Goal: Transaction & Acquisition: Purchase product/service

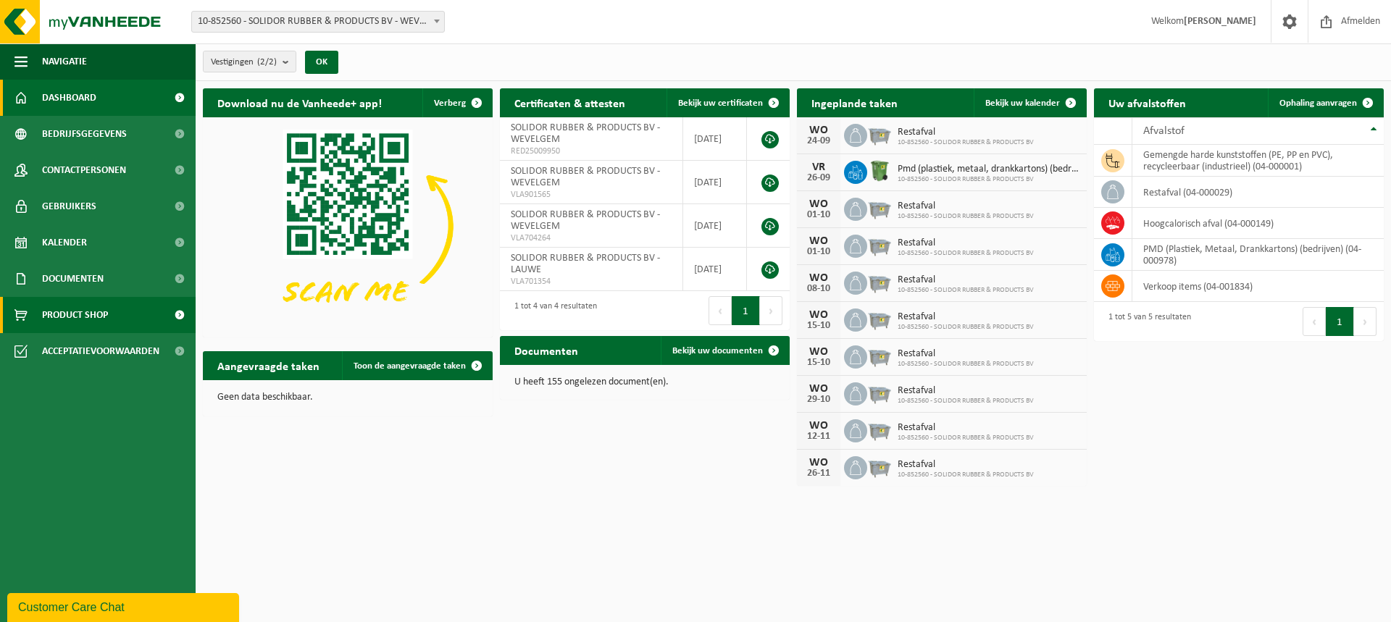
click at [77, 325] on span "Product Shop" at bounding box center [75, 315] width 66 height 36
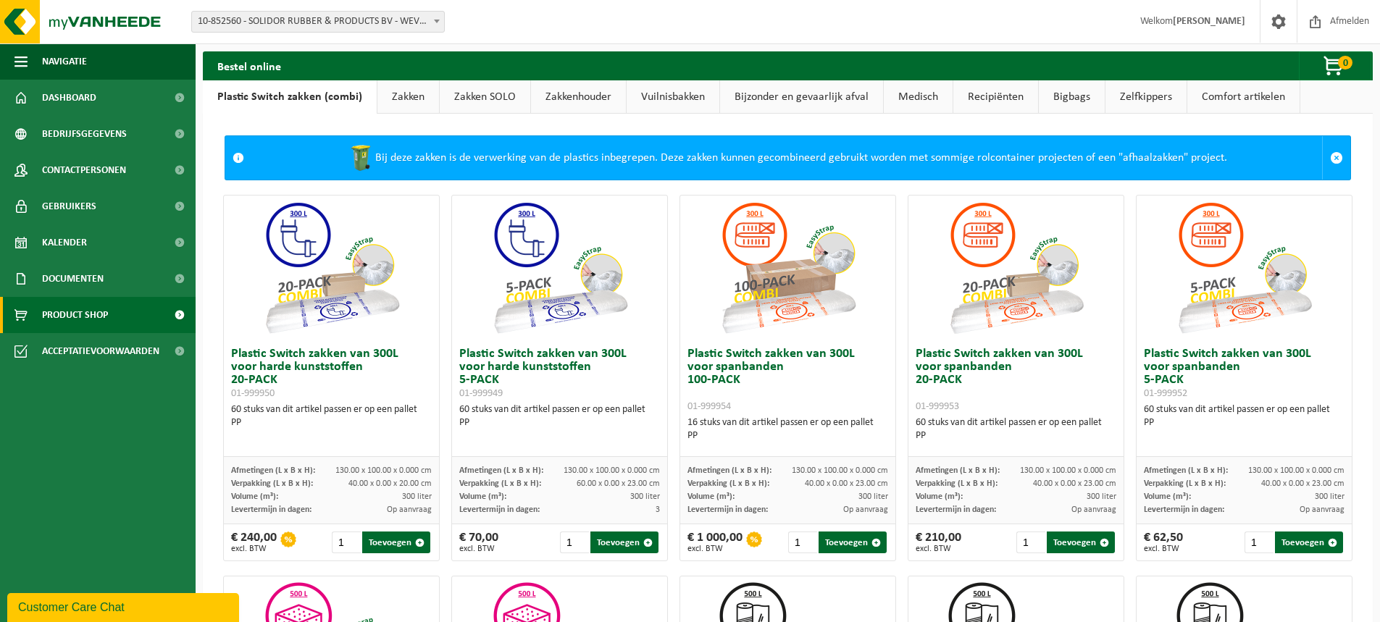
click at [390, 98] on link "Zakken" at bounding box center [408, 96] width 62 height 33
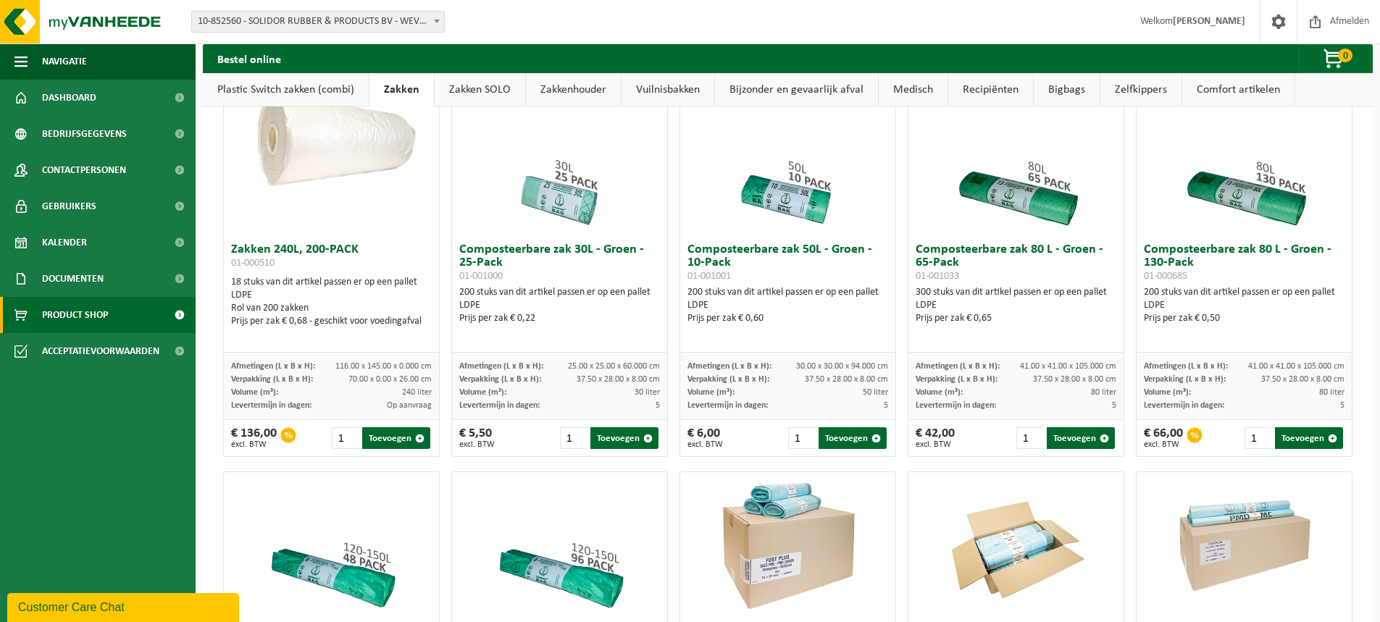
scroll to position [435, 0]
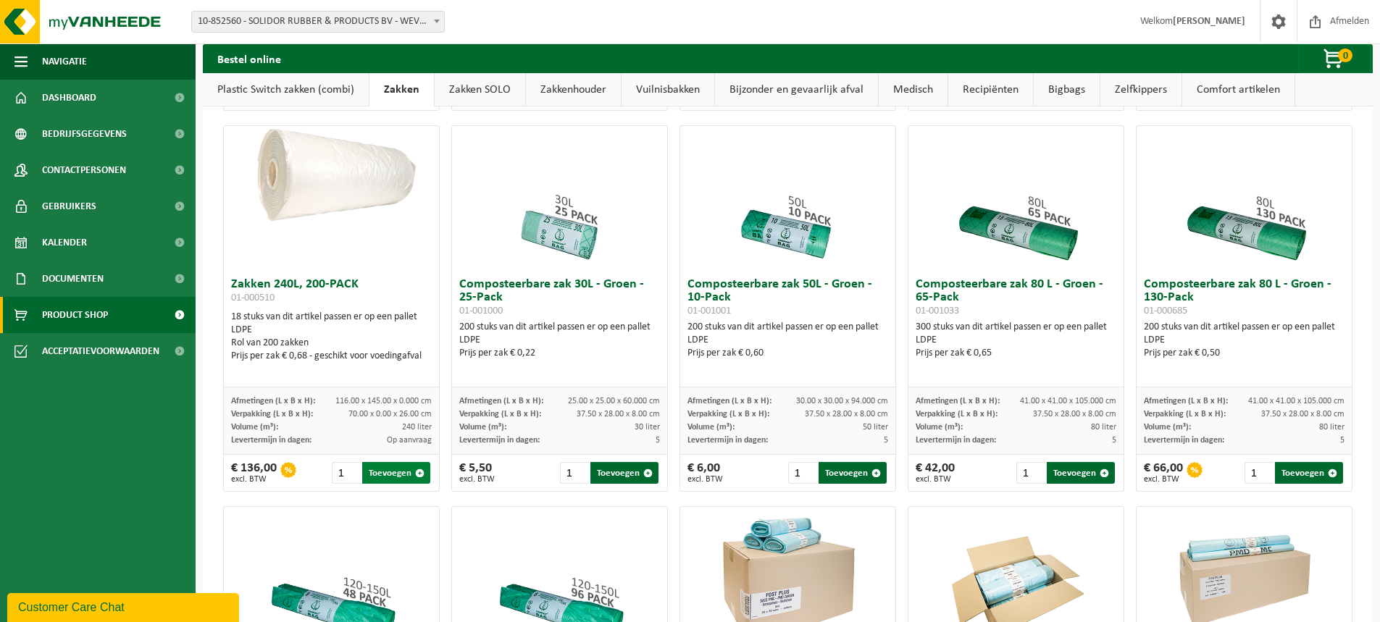
click at [400, 482] on button "Toevoegen" at bounding box center [396, 473] width 68 height 22
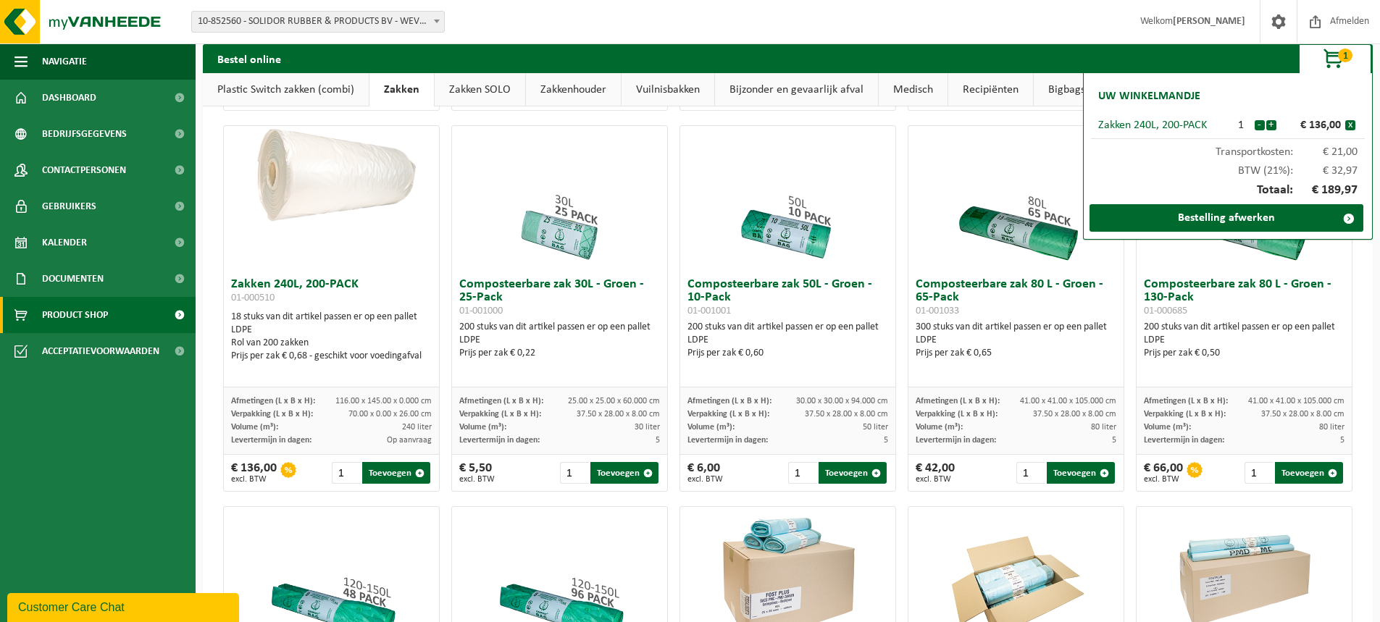
click at [1344, 52] on span "1" at bounding box center [1345, 56] width 14 height 14
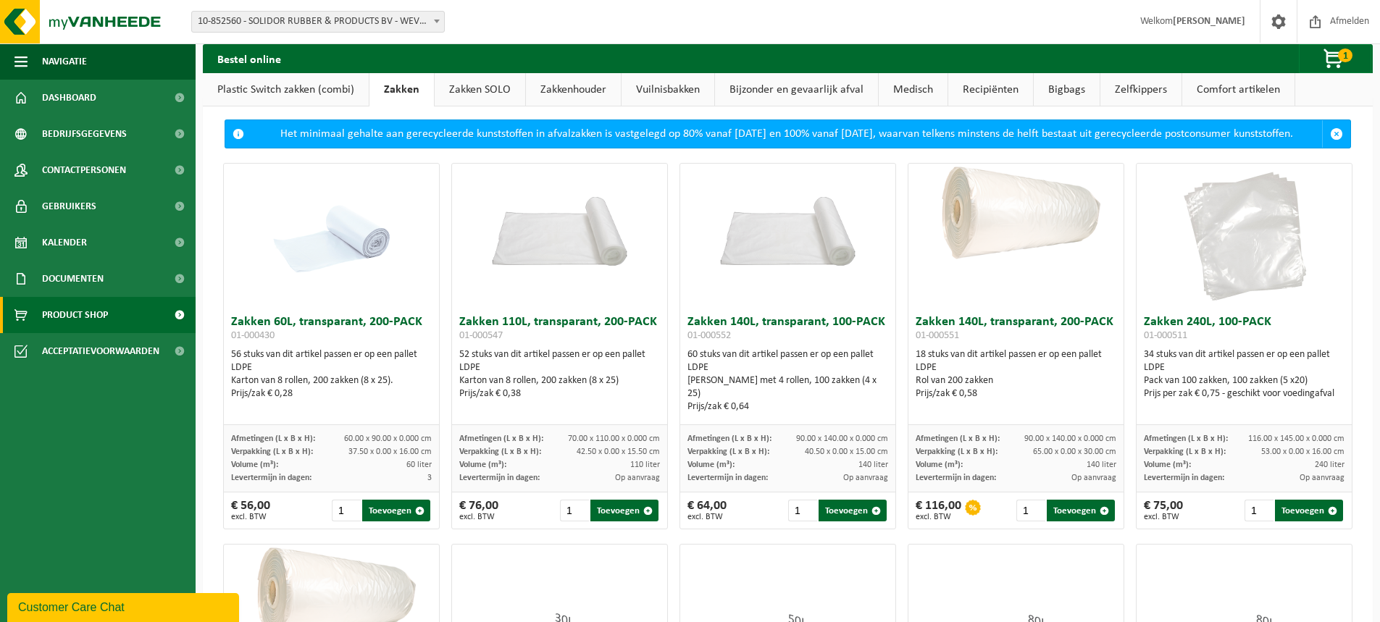
scroll to position [0, 0]
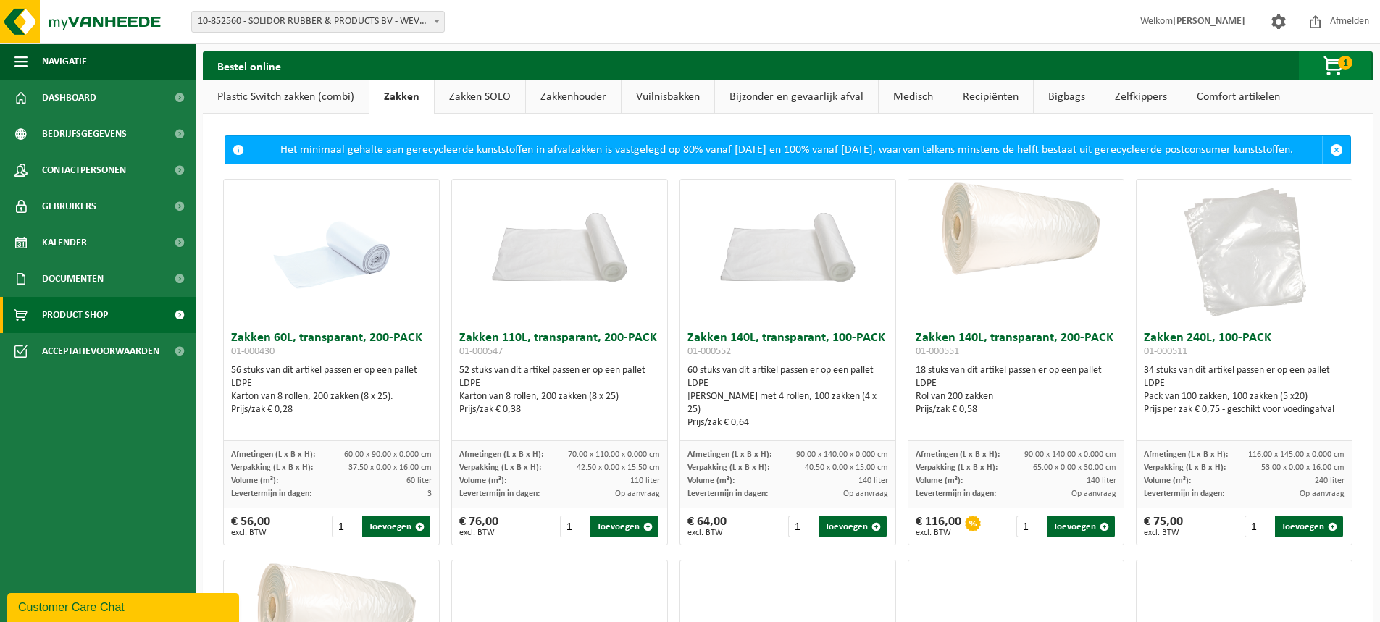
click at [1330, 64] on span "button" at bounding box center [1334, 66] width 72 height 29
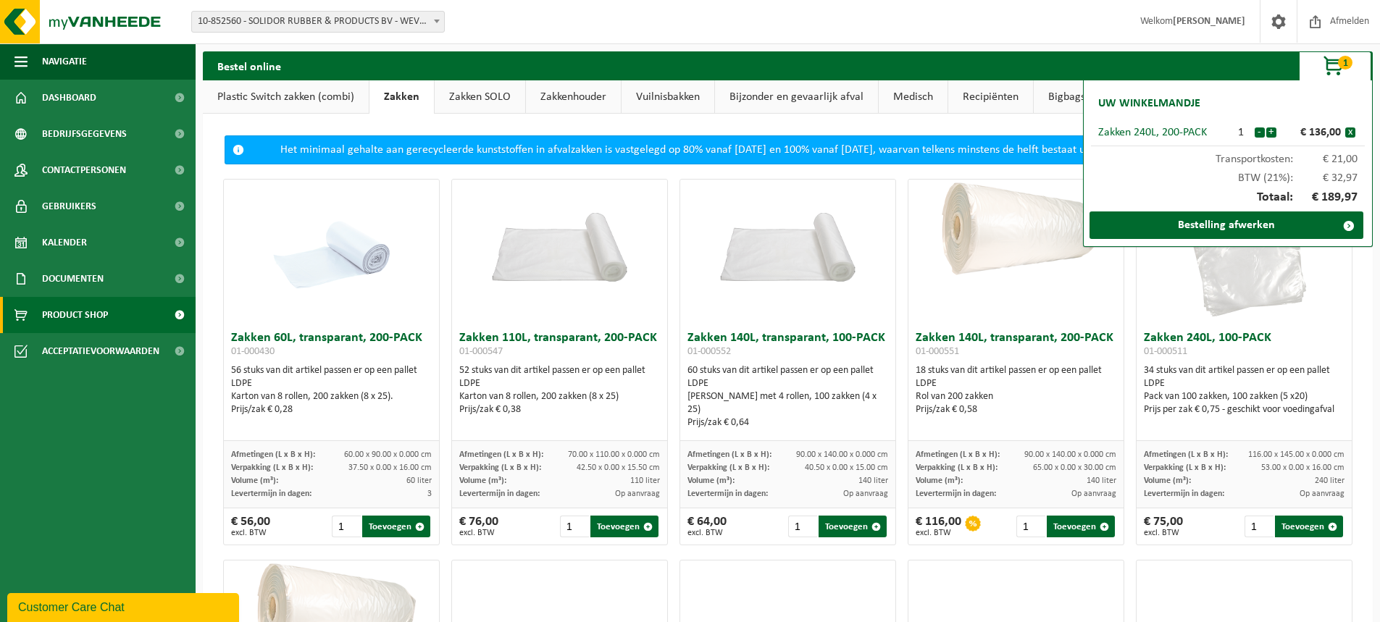
click at [1177, 134] on div "Zakken 240L, 200-PACK" at bounding box center [1163, 133] width 130 height 12
click at [1224, 222] on link "Bestelling afwerken" at bounding box center [1226, 225] width 274 height 28
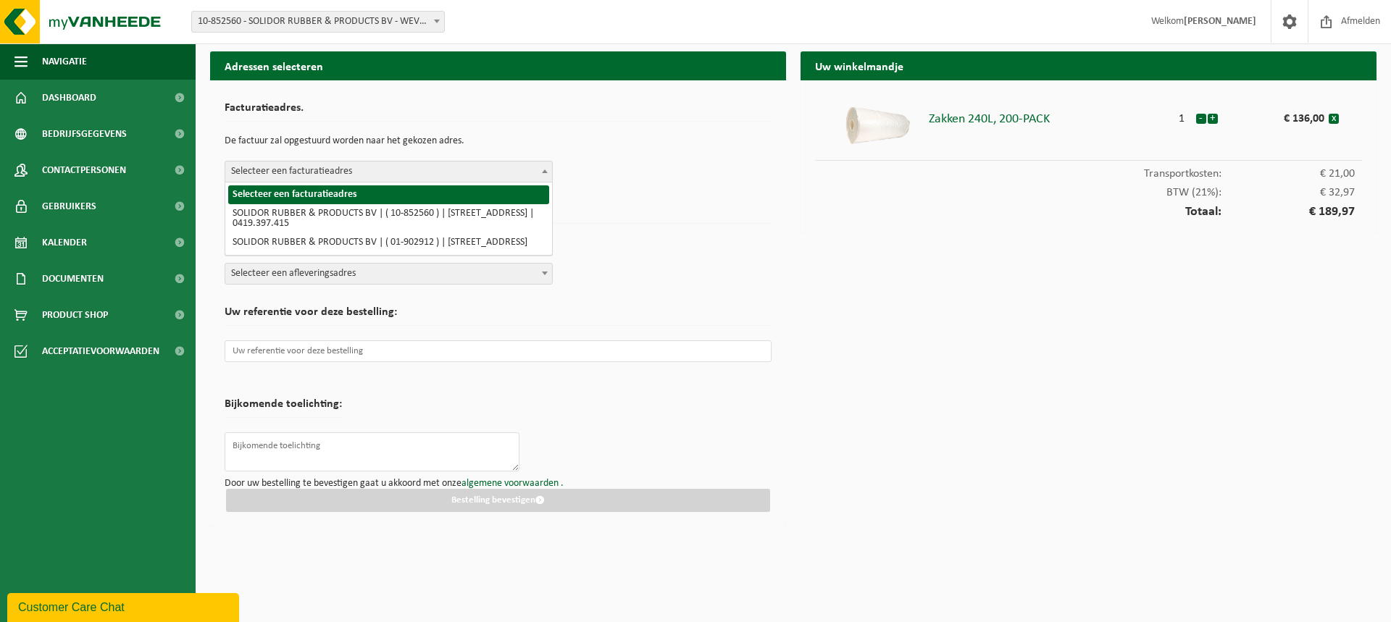
click at [543, 175] on span at bounding box center [544, 171] width 14 height 19
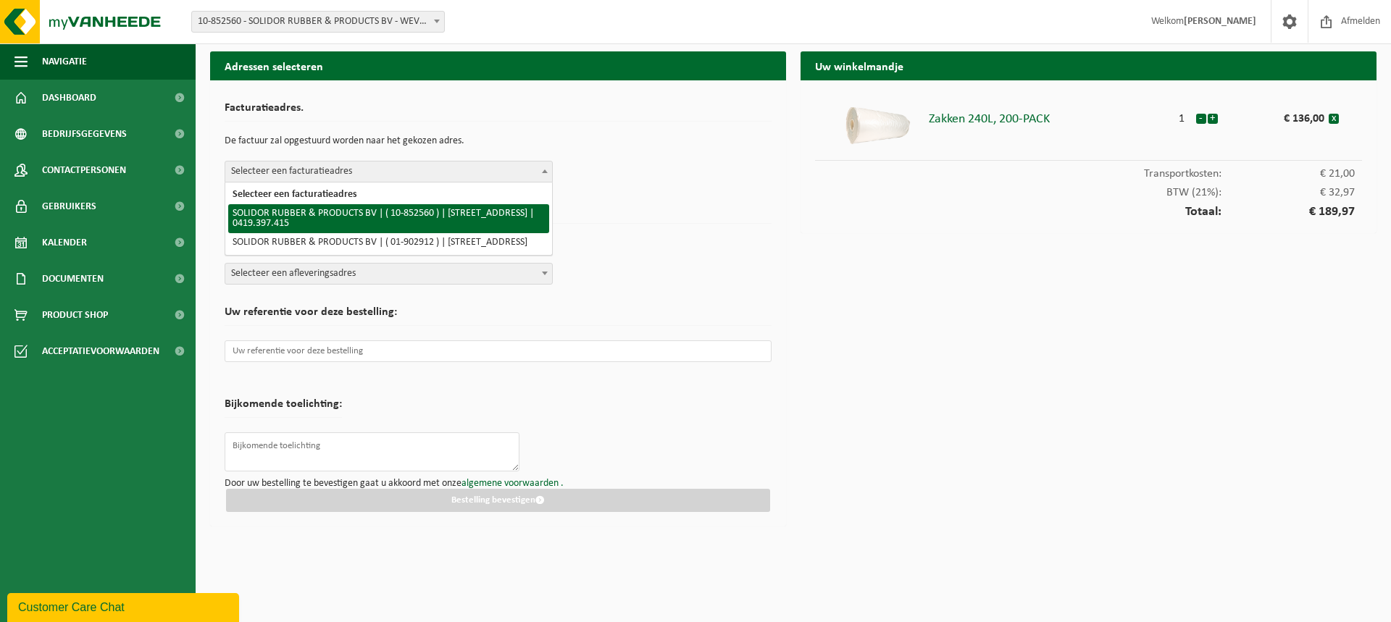
select select "97175"
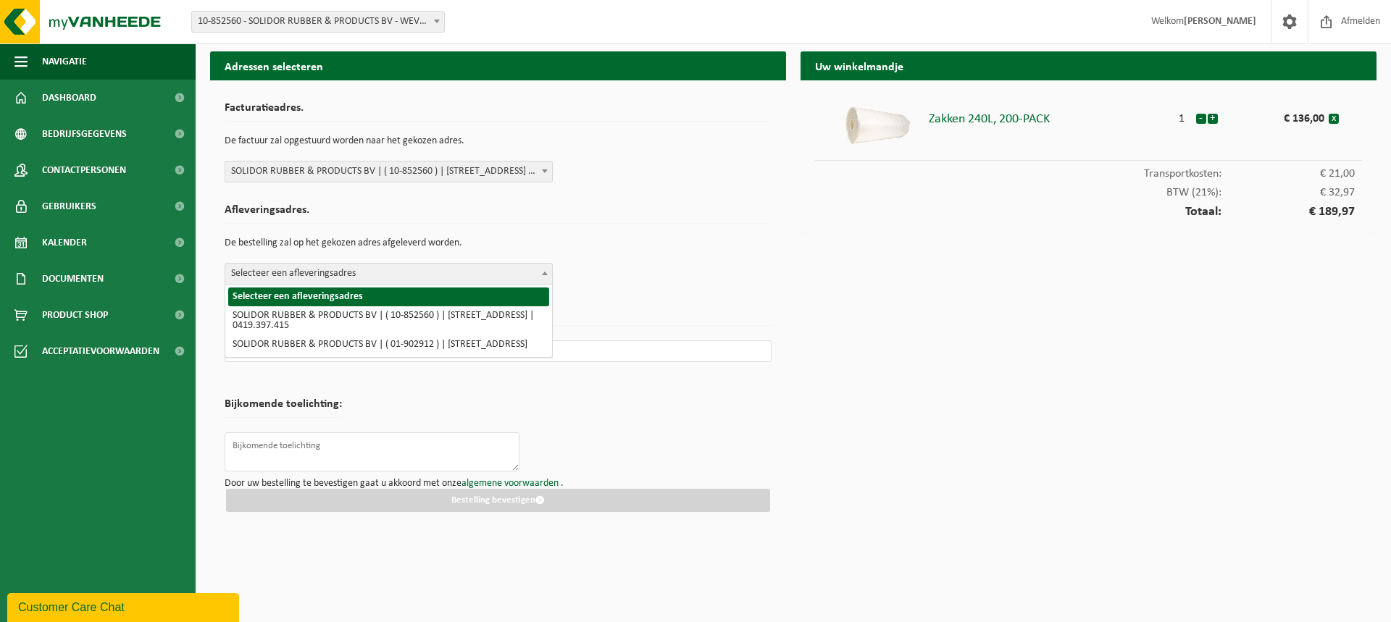
click at [544, 274] on b at bounding box center [545, 274] width 6 height 4
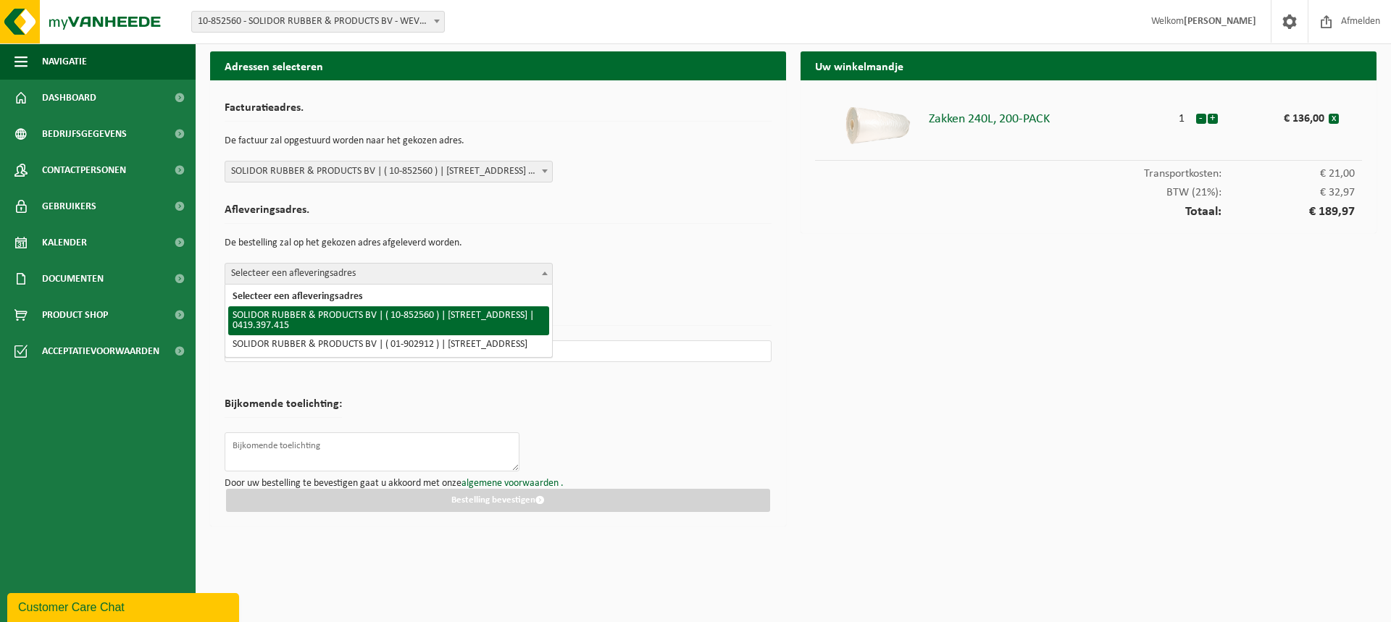
select select "97175"
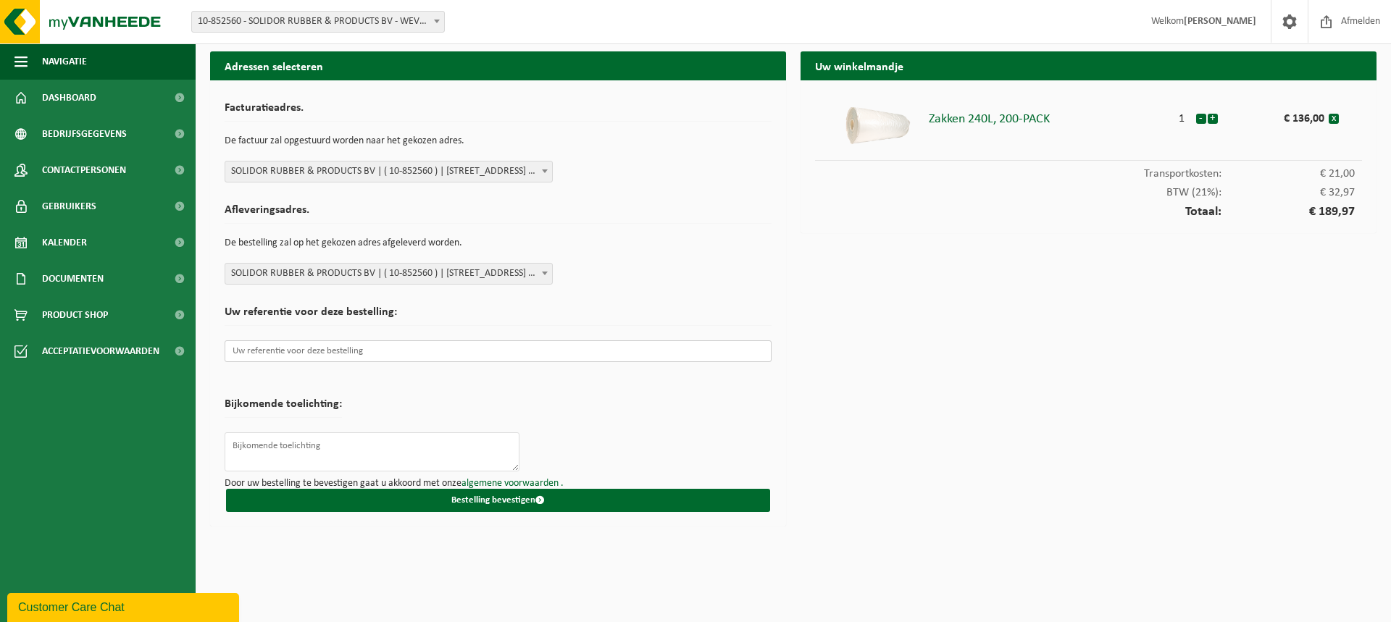
click at [371, 353] on input "text" at bounding box center [498, 351] width 547 height 22
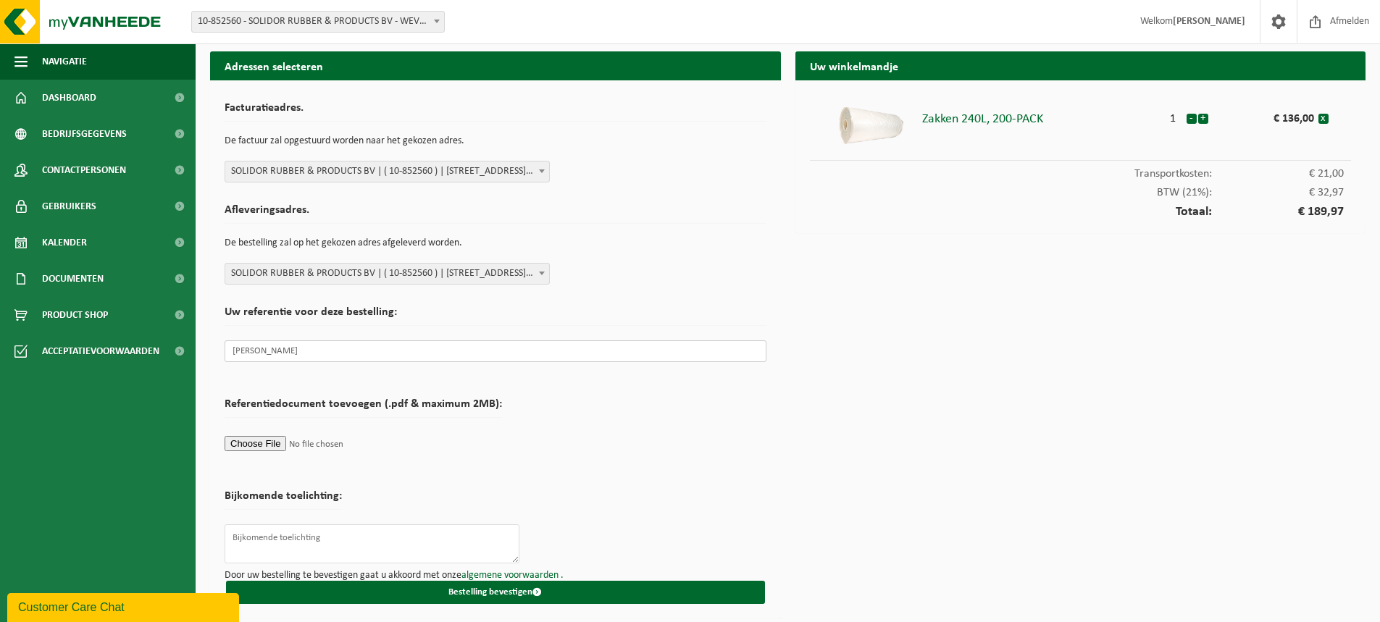
scroll to position [1, 0]
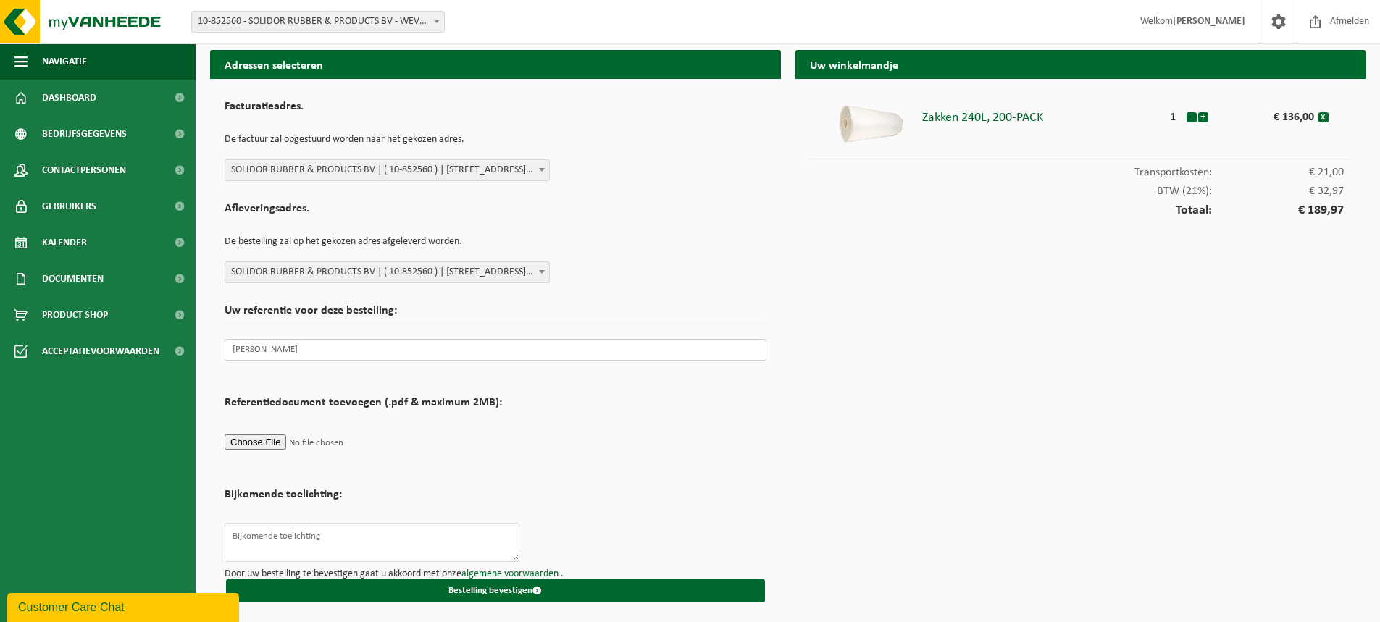
type input "Ann-Sophie"
click at [679, 461] on form "Facturatieadres. De factuur zal opgestuurd worden naar het gekozen adres. Selec…" at bounding box center [496, 347] width 542 height 509
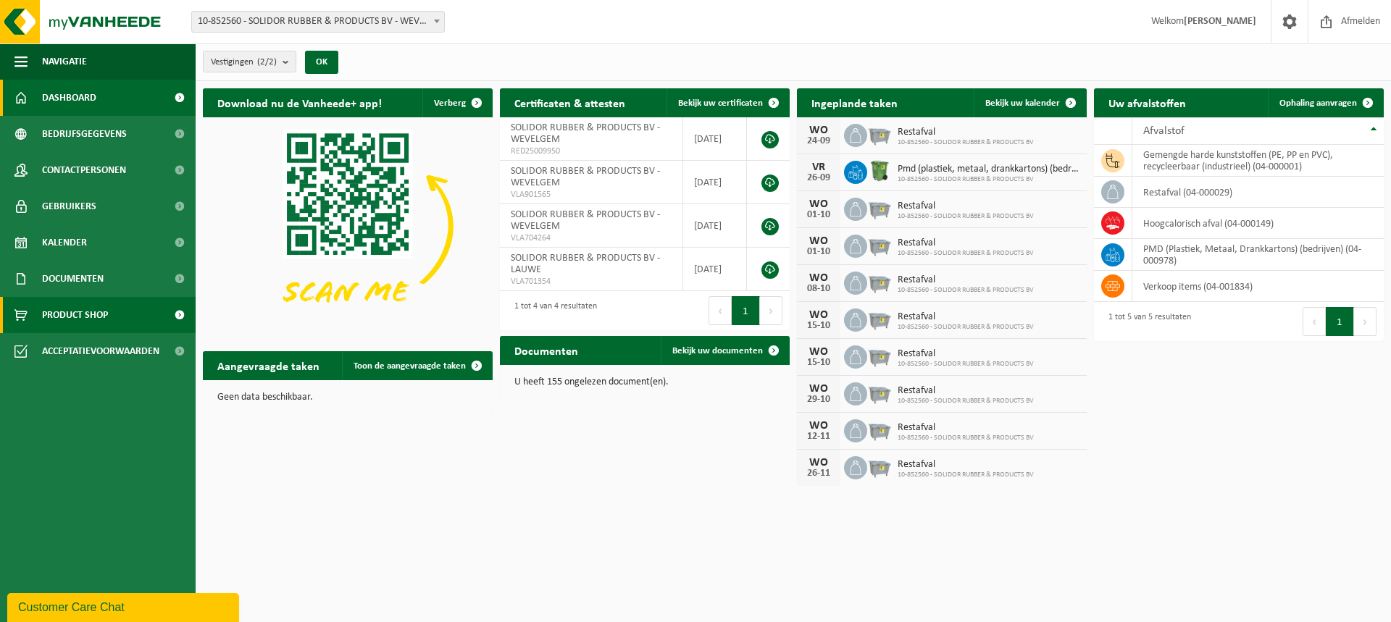
click at [91, 318] on span "Product Shop" at bounding box center [75, 315] width 66 height 36
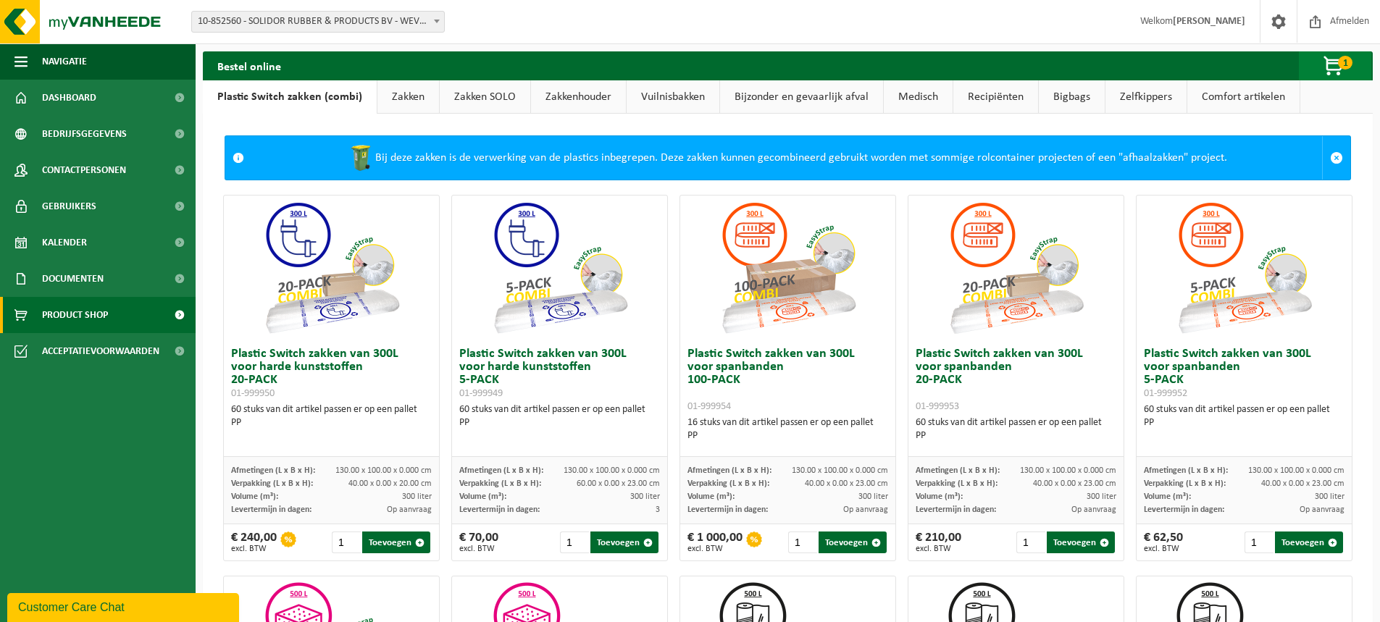
click at [1329, 66] on span "button" at bounding box center [1334, 66] width 72 height 29
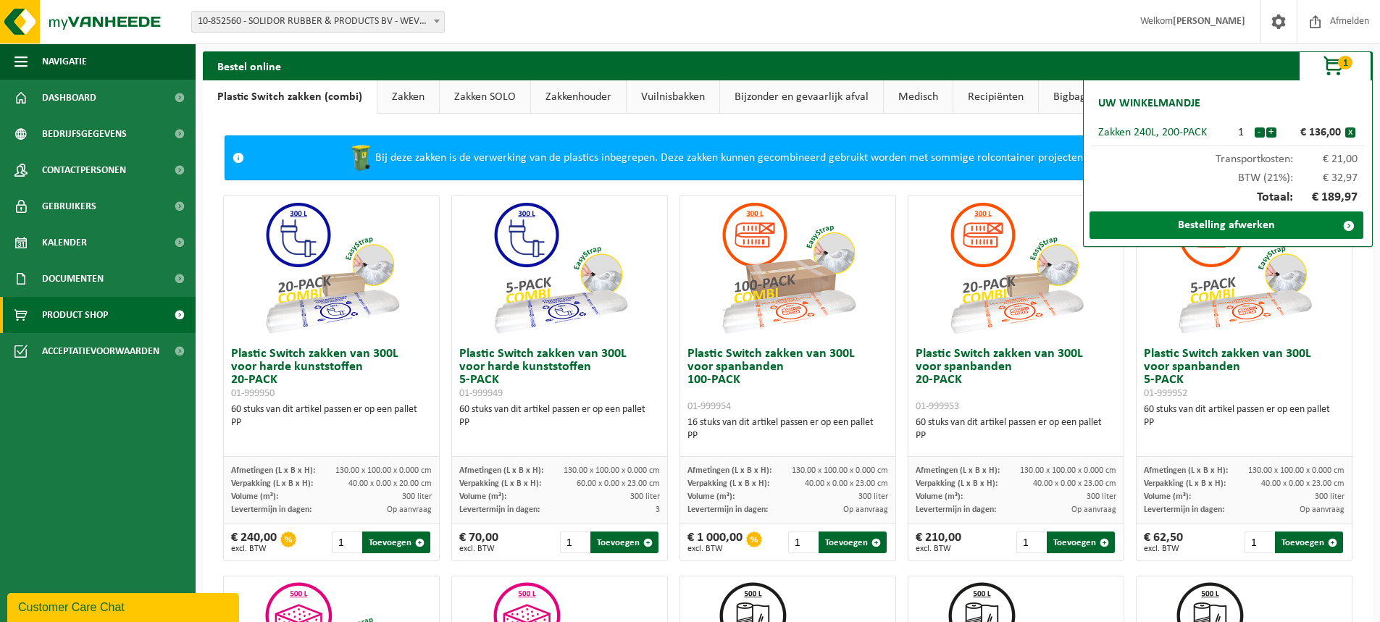
click at [1262, 219] on link "Bestelling afwerken" at bounding box center [1226, 225] width 274 height 28
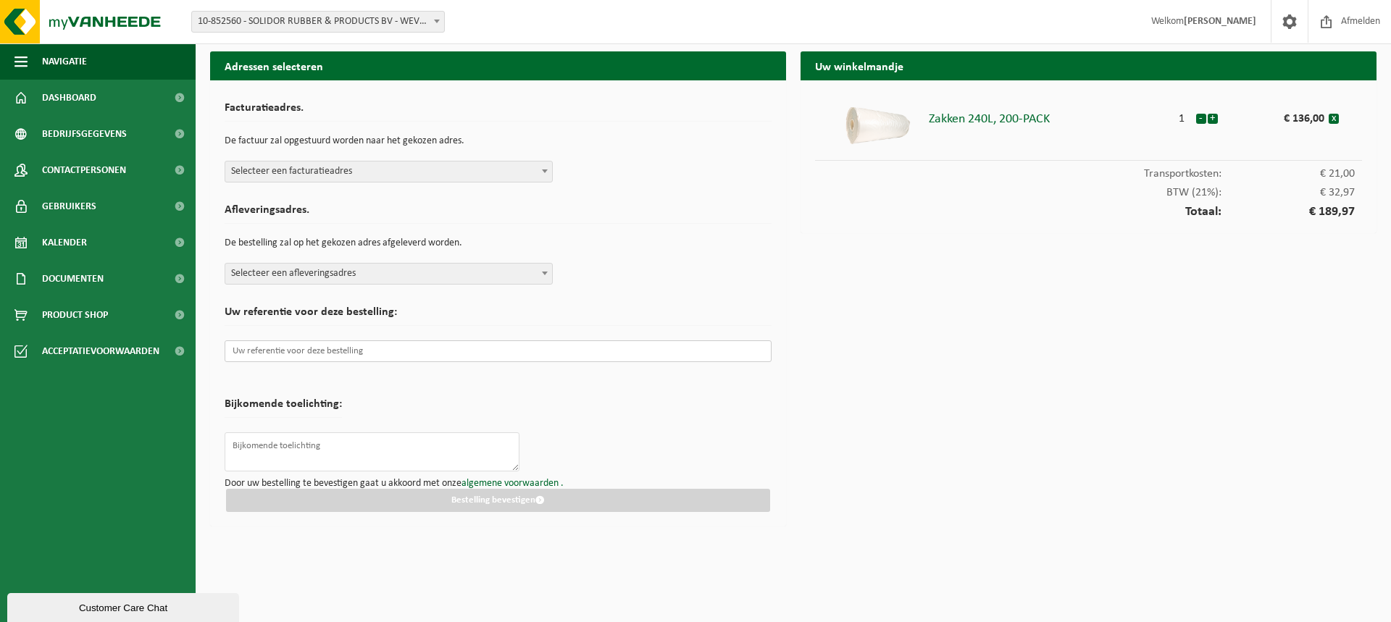
click at [426, 340] on input "text" at bounding box center [498, 351] width 547 height 22
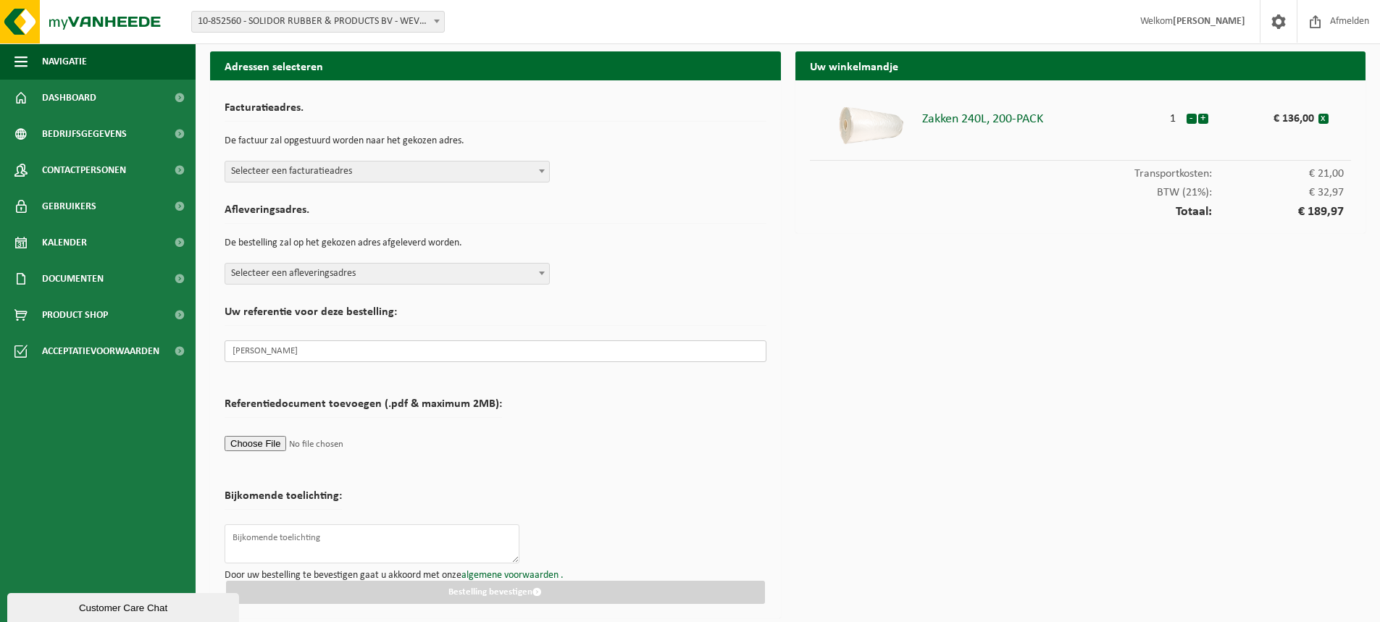
scroll to position [1, 0]
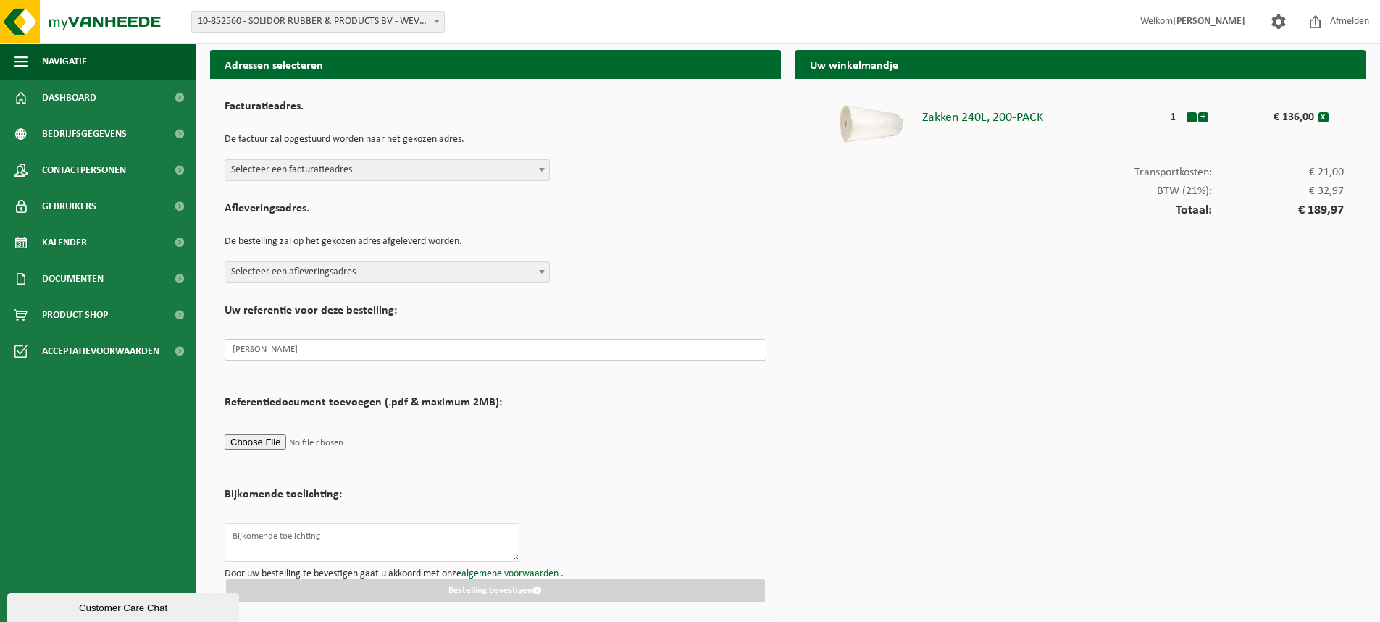
click at [235, 358] on input "[PERSON_NAME]" at bounding box center [496, 350] width 542 height 22
click at [536, 476] on form "Facturatieadres. De factuur zal opgestuurd worden naar het gekozen adres. Selec…" at bounding box center [496, 347] width 542 height 509
click at [272, 343] on input "[PERSON_NAME]" at bounding box center [496, 350] width 542 height 22
click at [274, 345] on input "[PERSON_NAME]" at bounding box center [496, 350] width 542 height 22
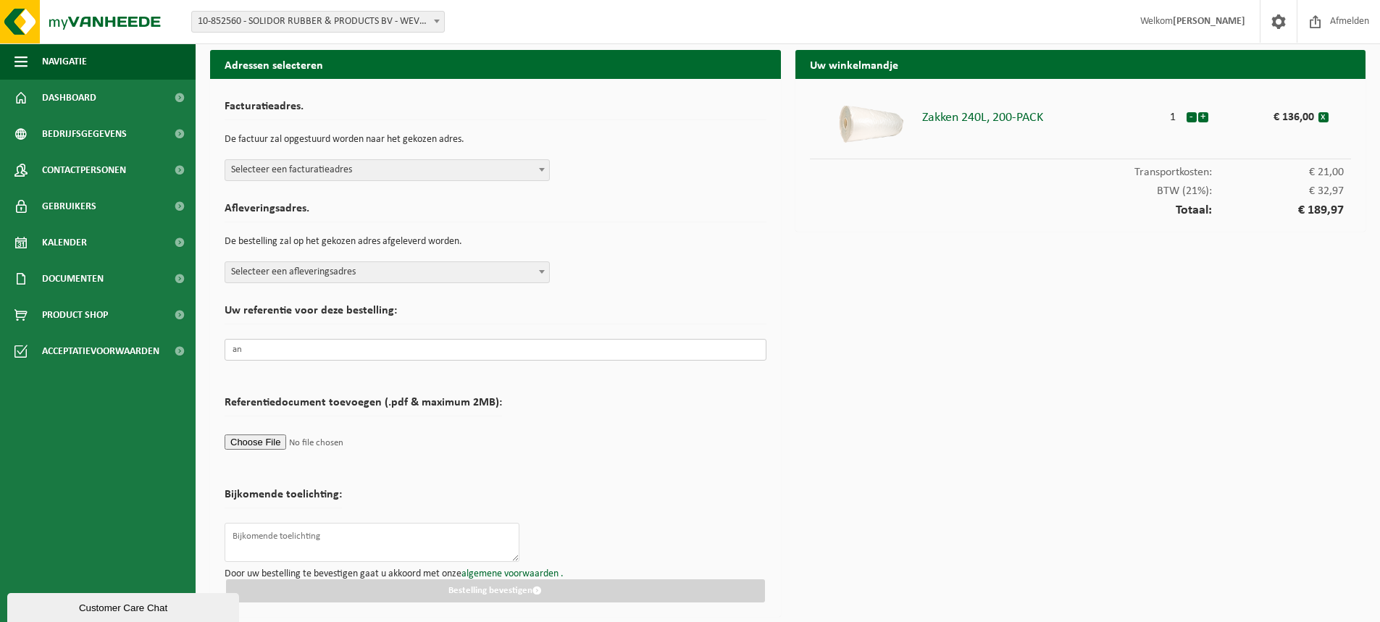
type input "a"
type input "Ann-Sophie"
click at [587, 448] on form "Facturatieadres. De factuur zal opgestuurd worden naar het gekozen adres. Selec…" at bounding box center [496, 347] width 542 height 509
click at [327, 547] on textarea at bounding box center [372, 542] width 295 height 39
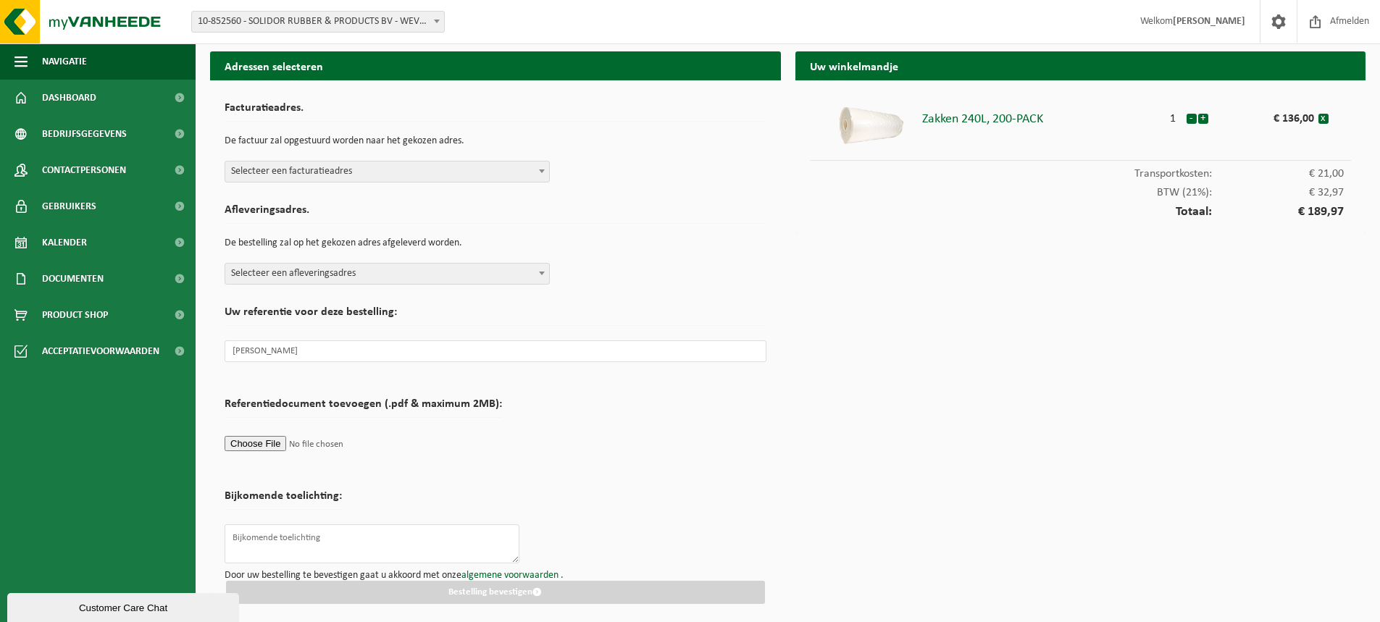
click at [894, 402] on div "Uw winkelmandje Zakken 240L, 200-PACK 1 - + € 136,00 x Transportkosten: € 21,00…" at bounding box center [1080, 338] width 585 height 574
drag, startPoint x: 324, startPoint y: 553, endPoint x: 520, endPoint y: 564, distance: 195.9
click at [324, 553] on textarea at bounding box center [372, 543] width 295 height 39
click at [702, 469] on form "Facturatieadres. De factuur zal opgestuurd worden naar het gekozen adres. Selec…" at bounding box center [496, 349] width 542 height 509
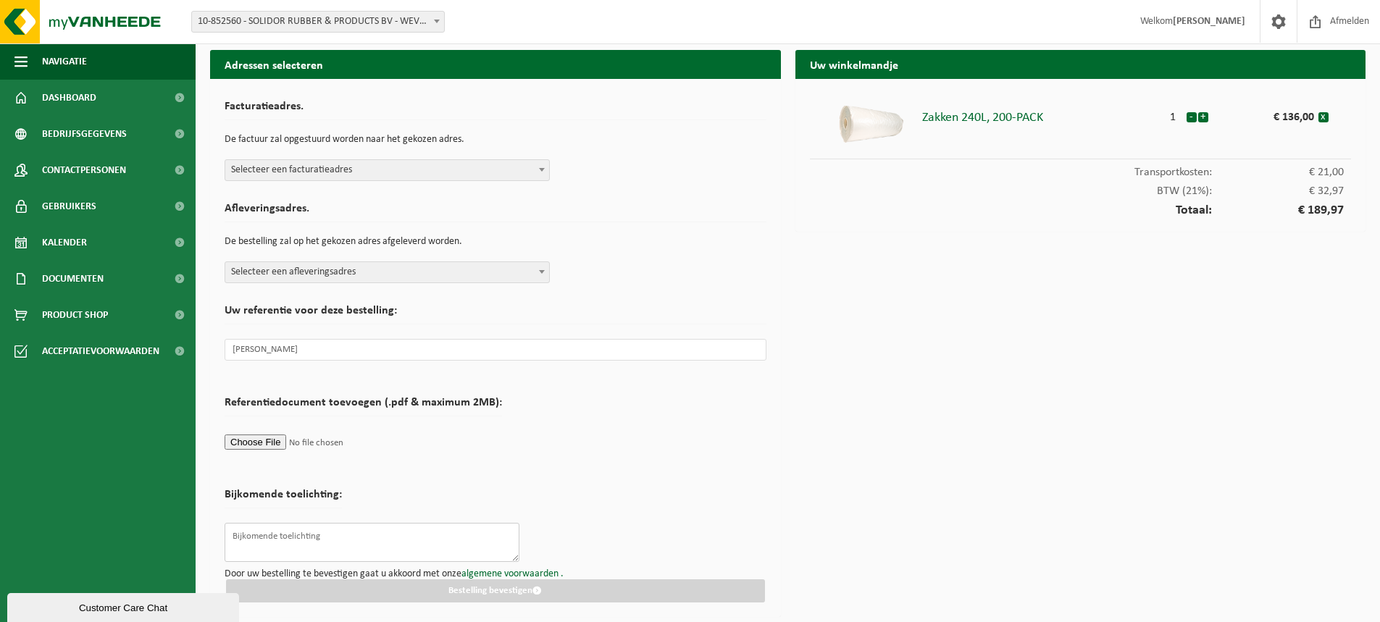
click at [348, 535] on textarea at bounding box center [372, 542] width 295 height 39
click at [1055, 136] on li "Zakken 240L, 200-PACK 1 - + € 136,00 x" at bounding box center [1081, 126] width 542 height 66
click at [634, 269] on div "Afleveringsadres. De bestelling zal op het gekozen adres afgeleverd worden. Sel…" at bounding box center [496, 240] width 542 height 88
click at [434, 63] on h2 "Adressen selecteren" at bounding box center [495, 64] width 571 height 28
click at [536, 173] on span at bounding box center [542, 169] width 14 height 19
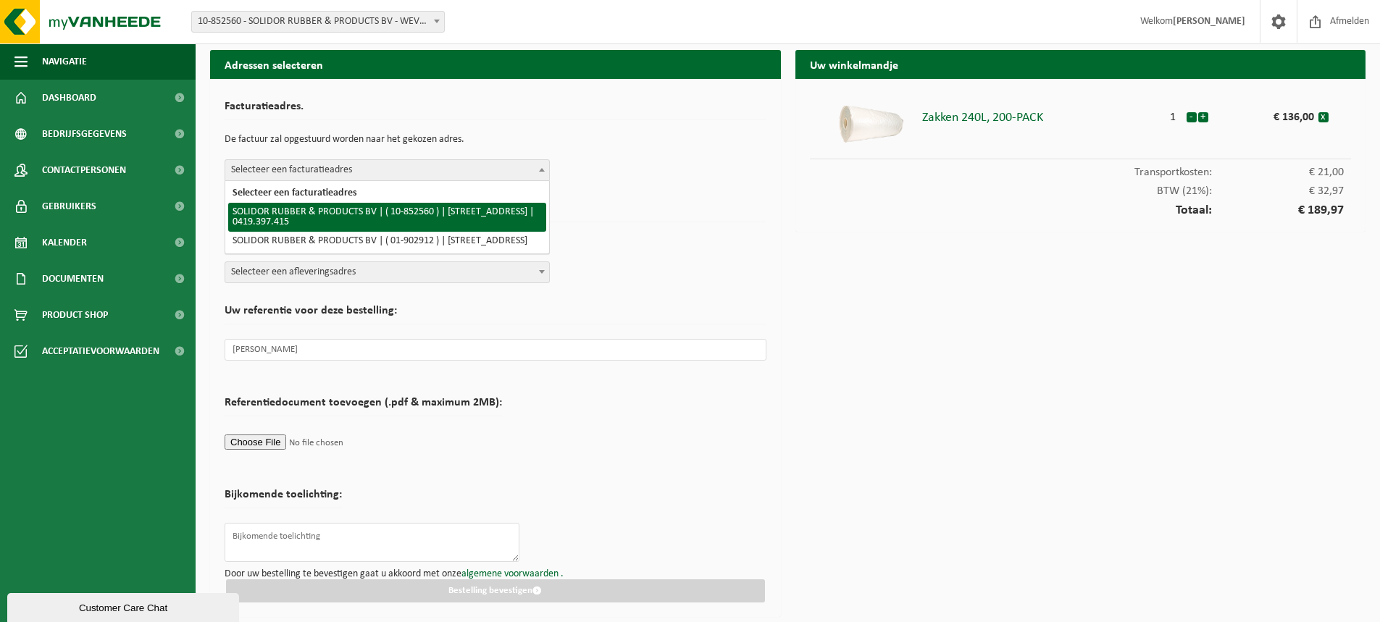
select select "97175"
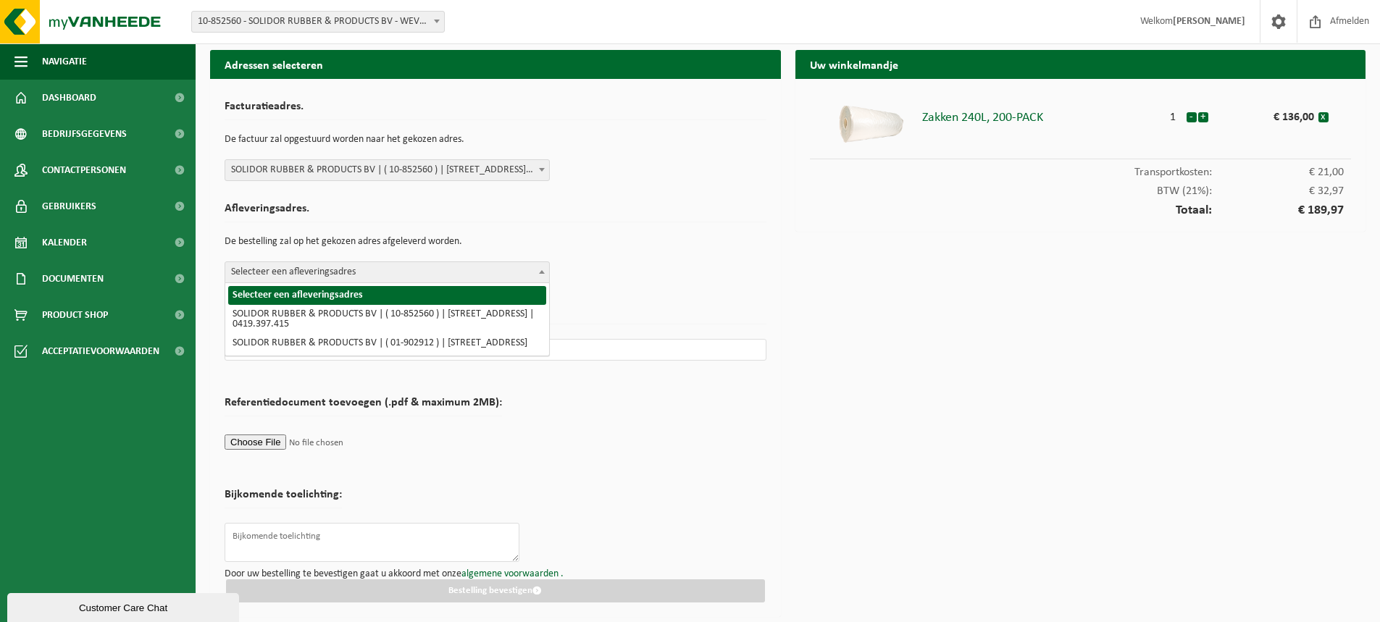
click at [542, 277] on span at bounding box center [542, 271] width 14 height 19
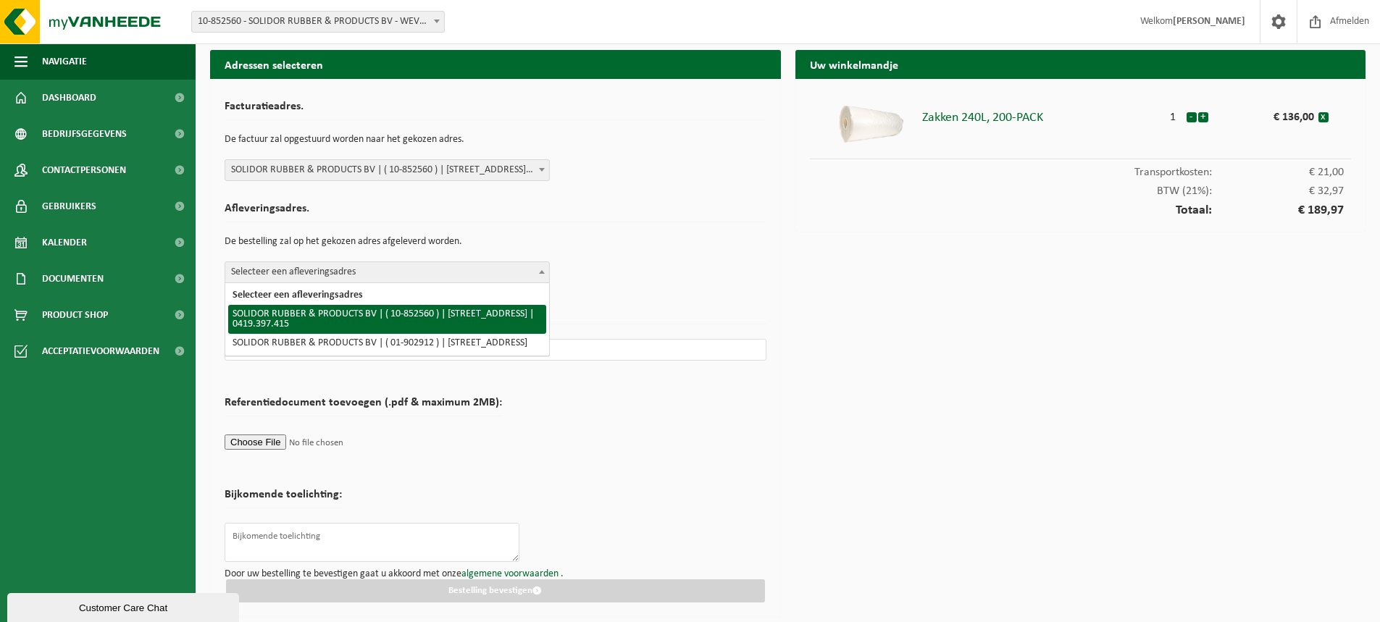
select select "97175"
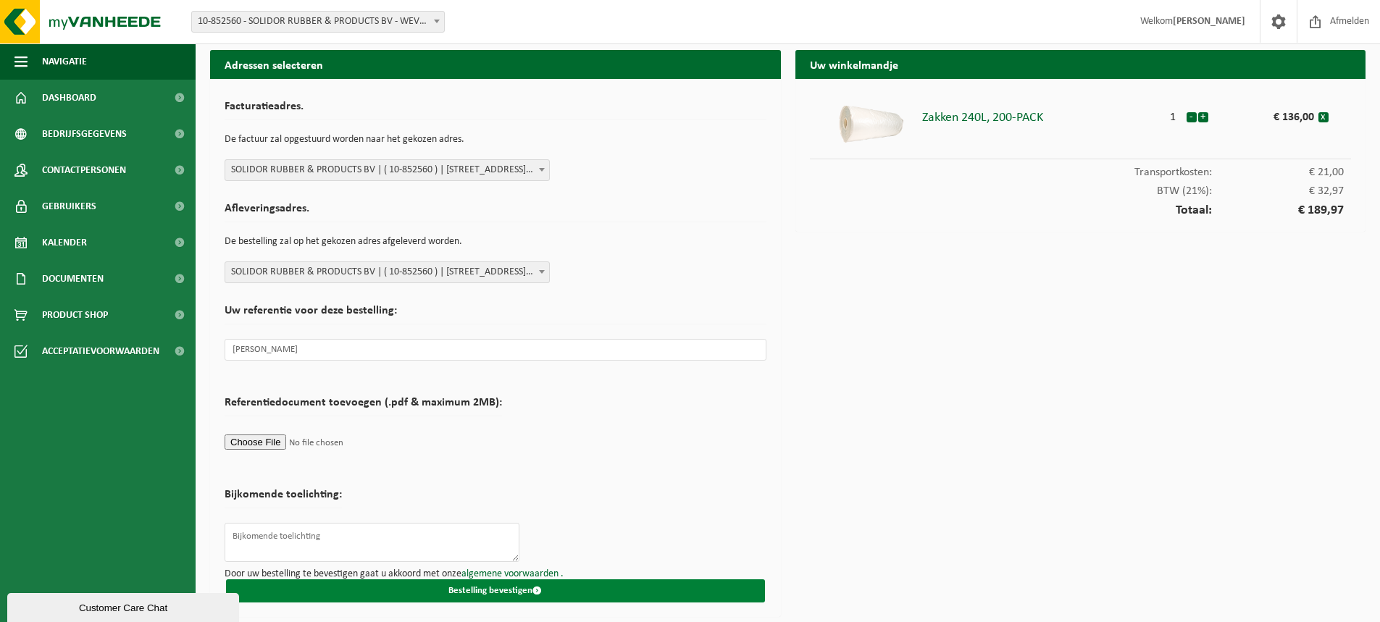
click at [510, 593] on button "Bestelling bevestigen" at bounding box center [495, 590] width 539 height 23
